Goal: Find specific page/section: Find specific page/section

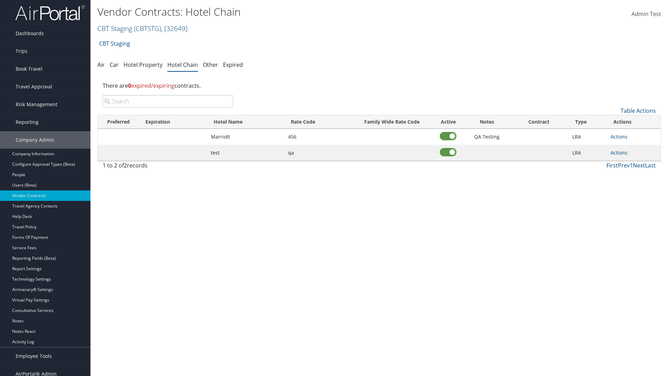
click at [115, 28] on link "CBT Staging ( CBTSTG ) , [ 32649 ]" at bounding box center [142, 28] width 90 height 9
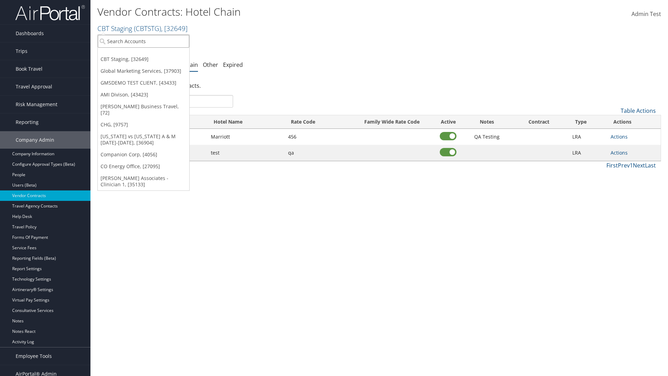
click at [143, 41] on input "search" at bounding box center [143, 41] width 91 height 13
type input "Global Marketing Services"
click at [150, 54] on div "Global Marketing Services (301946), [37903]" at bounding box center [150, 54] width 112 height 6
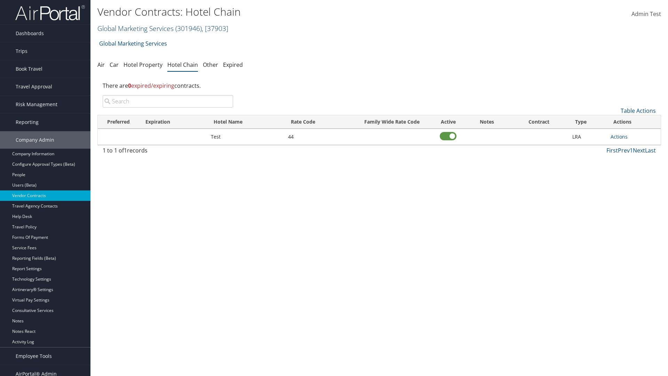
click at [135, 28] on link "Global Marketing Services ( 301946 ) , [ 37903 ]" at bounding box center [162, 28] width 131 height 9
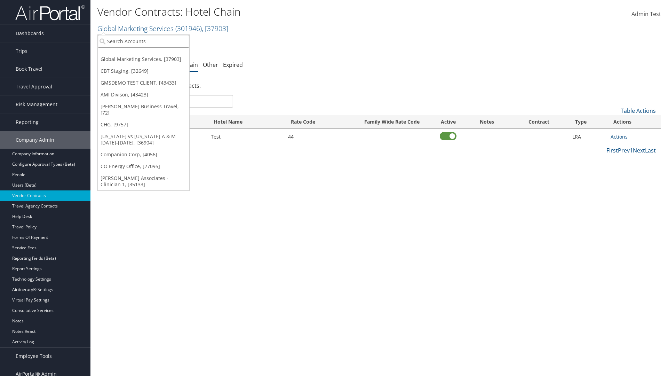
click at [143, 41] on input "search" at bounding box center [143, 41] width 91 height 13
type input "CBT Staging"
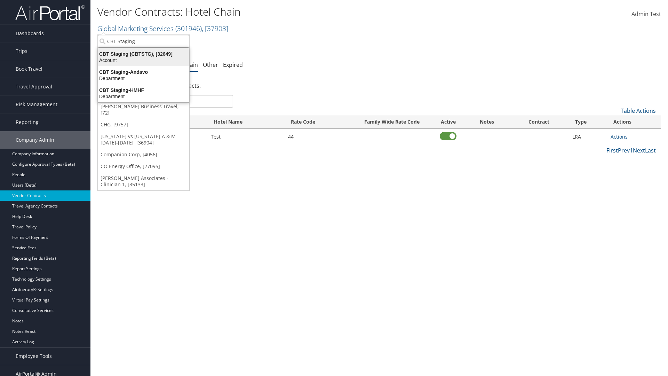
click at [143, 54] on div "CBT Staging (CBTSTG), [32649]" at bounding box center [143, 54] width 99 height 6
